Goal: Participate in discussion: Engage in conversation with other users on a specific topic

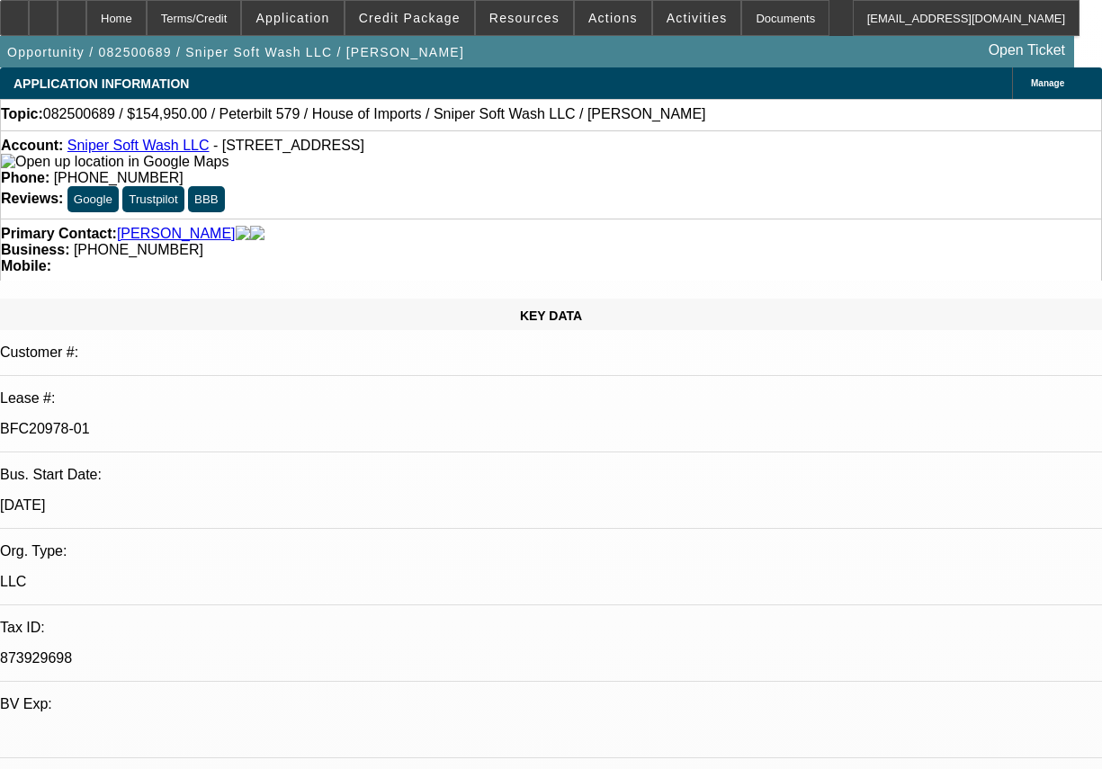
select select "0"
select select "2"
select select "0"
select select "2"
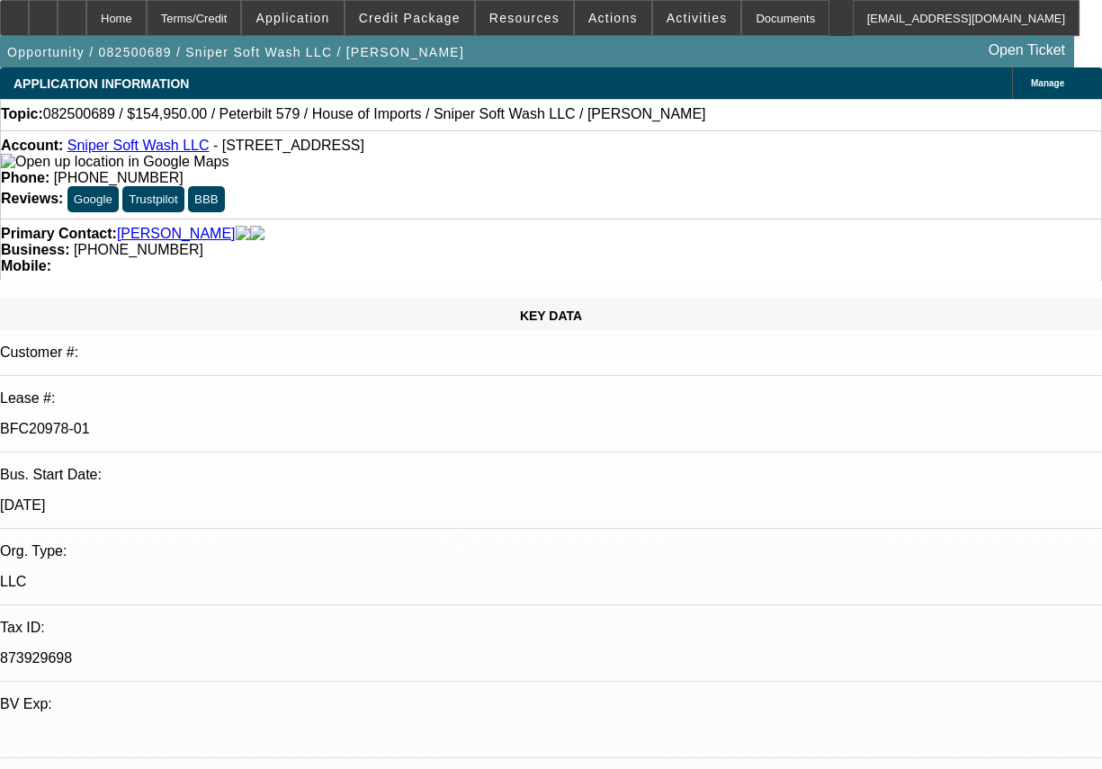
select select "0"
select select "2"
select select "0.1"
select select "0"
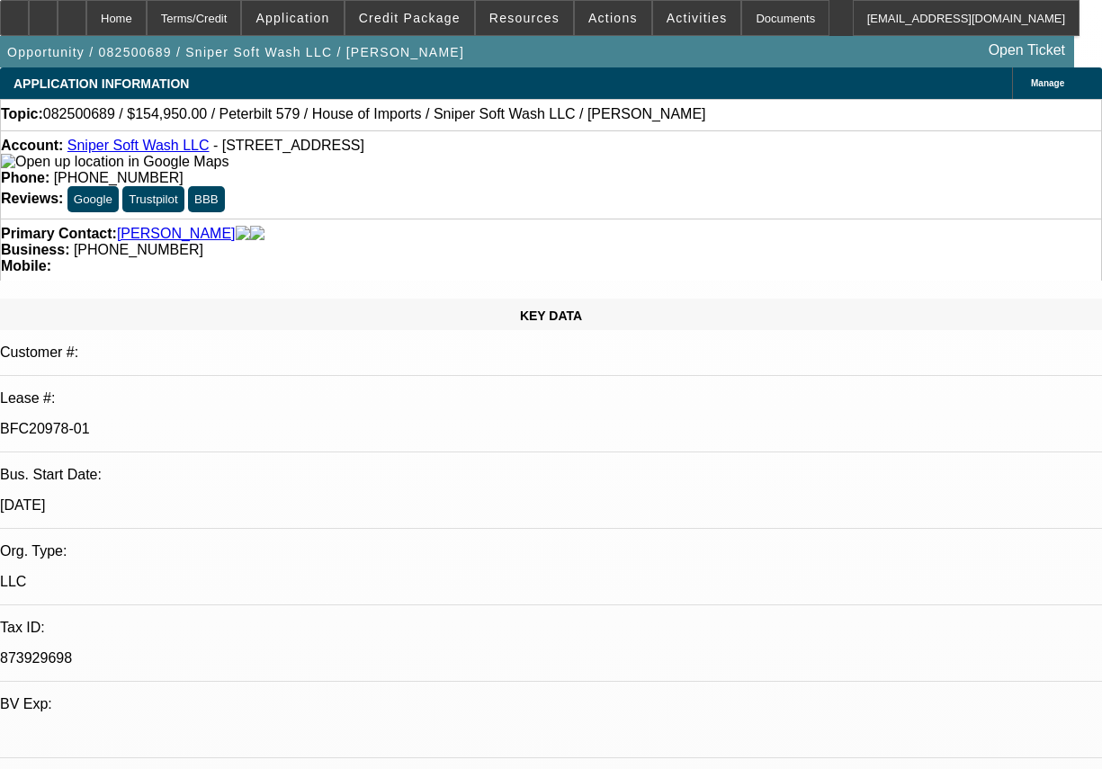
select select "2"
select select "0"
select select "1"
select select "2"
select select "6"
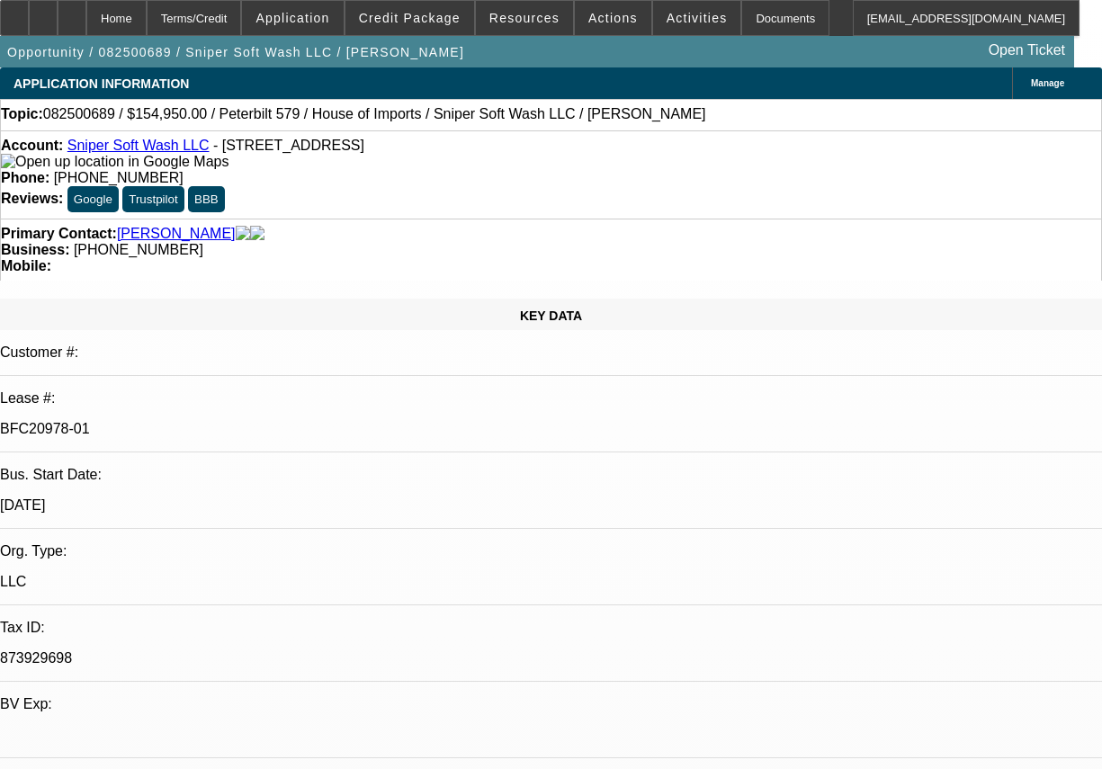
select select "1"
select select "2"
select select "6"
select select "1"
select select "2"
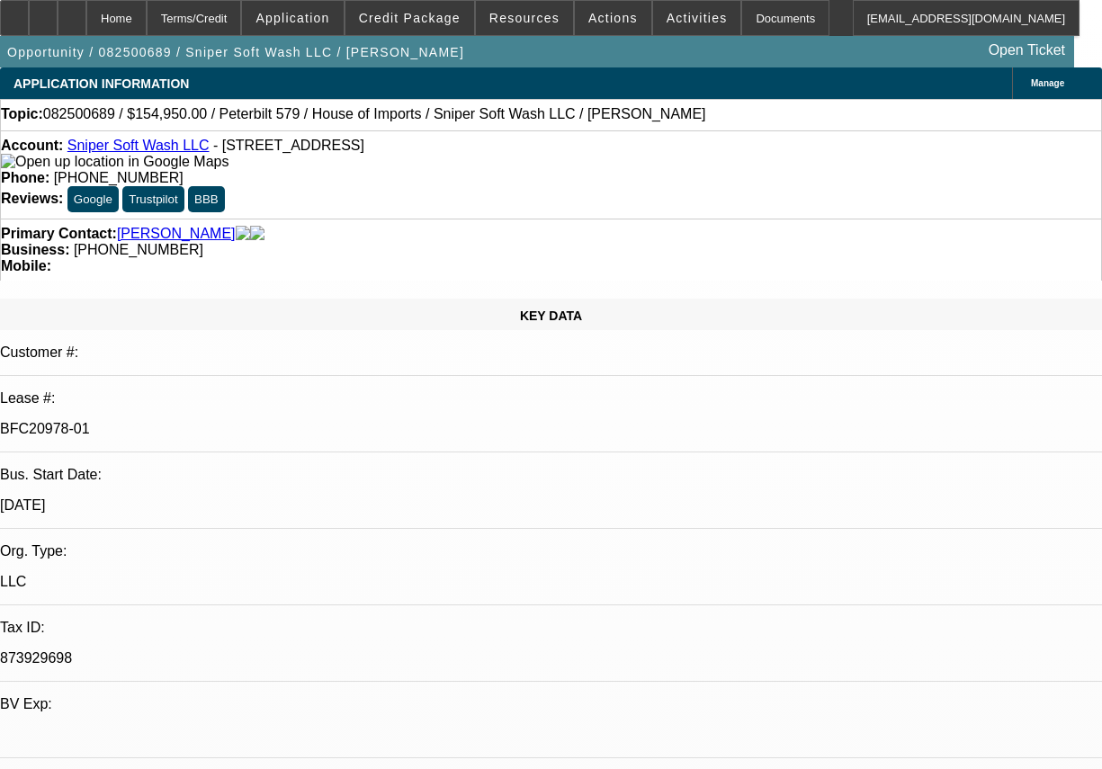
select select "4"
select select "1"
select select "2"
select select "6"
